Goal: Find specific page/section: Find specific page/section

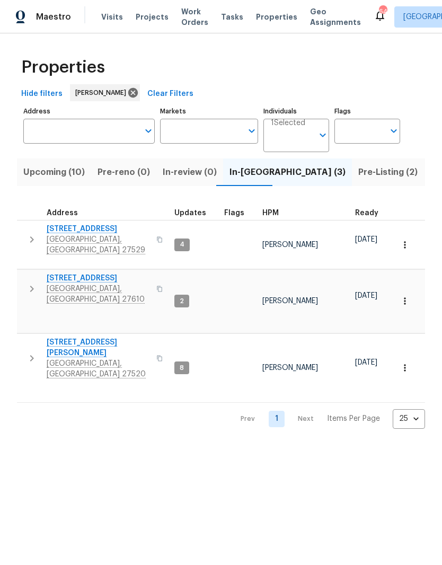
click at [359, 175] on span "Pre-Listing (2)" at bounding box center [388, 172] width 59 height 15
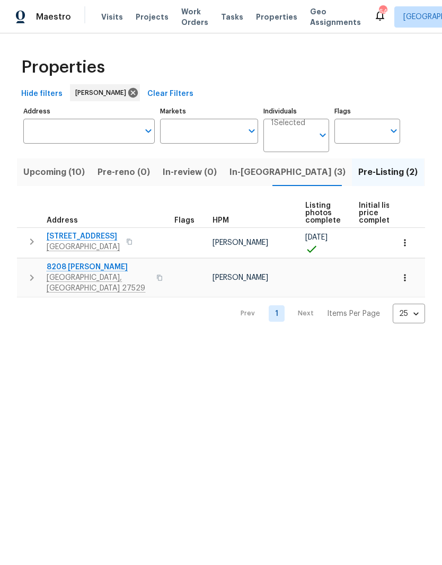
click at [74, 276] on span "Garner, NC 27529" at bounding box center [98, 283] width 103 height 21
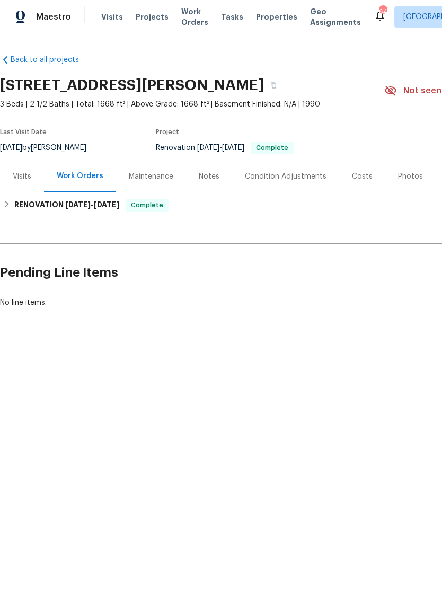
click at [28, 177] on div "Visits" at bounding box center [22, 176] width 19 height 11
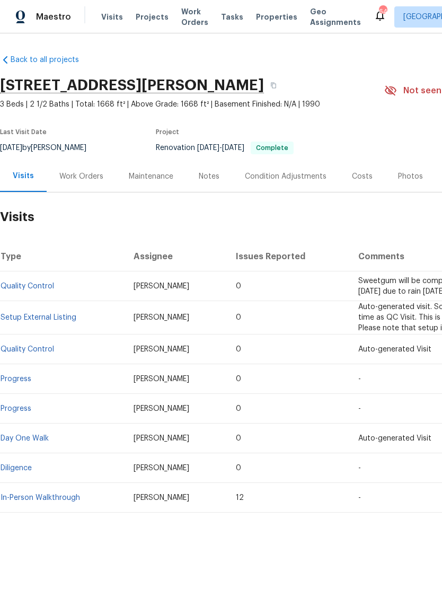
click at [41, 321] on link "Setup External Listing" at bounding box center [39, 317] width 76 height 7
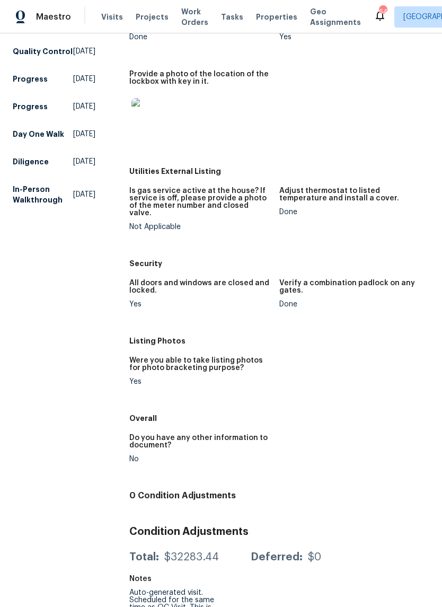
scroll to position [176, 0]
